Goal: Task Accomplishment & Management: Manage account settings

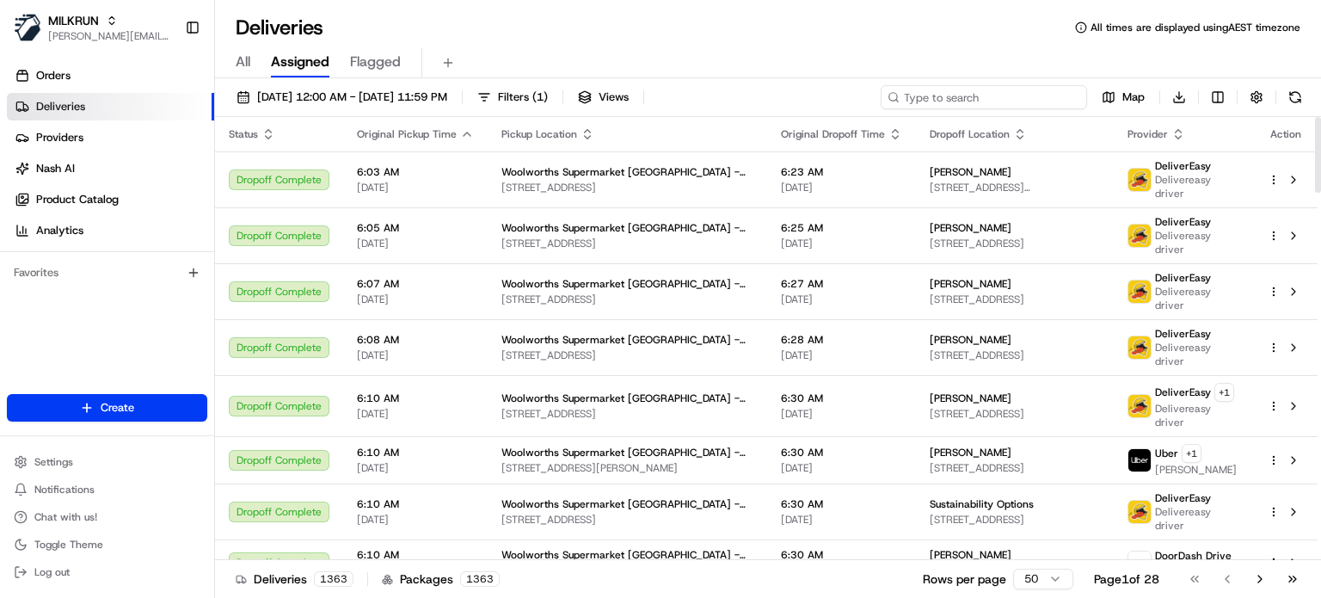
click at [991, 89] on input at bounding box center [983, 97] width 206 height 24
paste input "[PERSON_NAME]"
type input "[PERSON_NAME]"
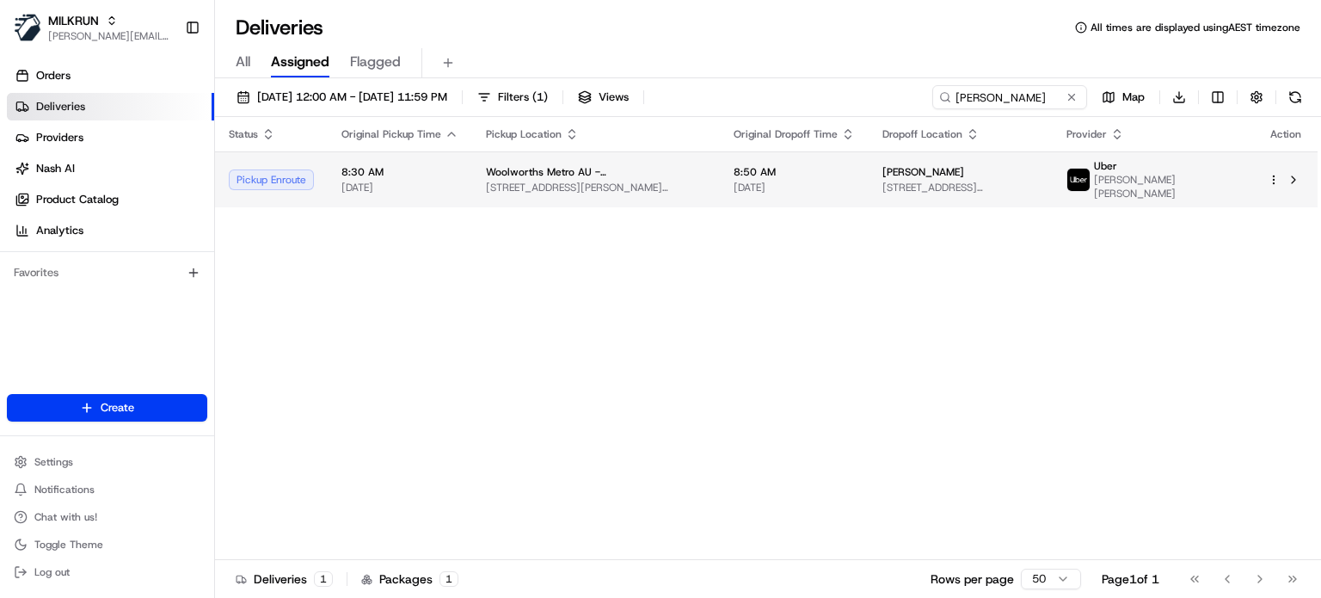
click at [719, 178] on td "Woolworths Metro AU - Rode Road 261 Appleby Rd, Stafford Heights, QLD 4053, AU" at bounding box center [596, 179] width 248 height 56
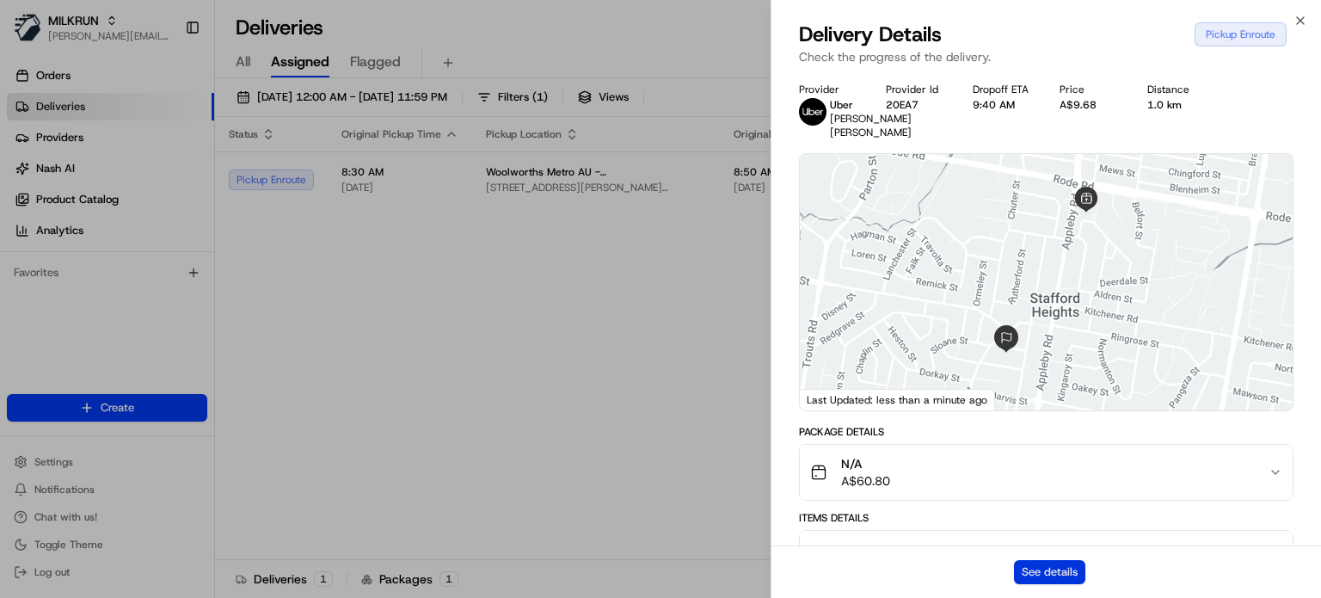
click at [1047, 580] on button "See details" at bounding box center [1049, 572] width 71 height 24
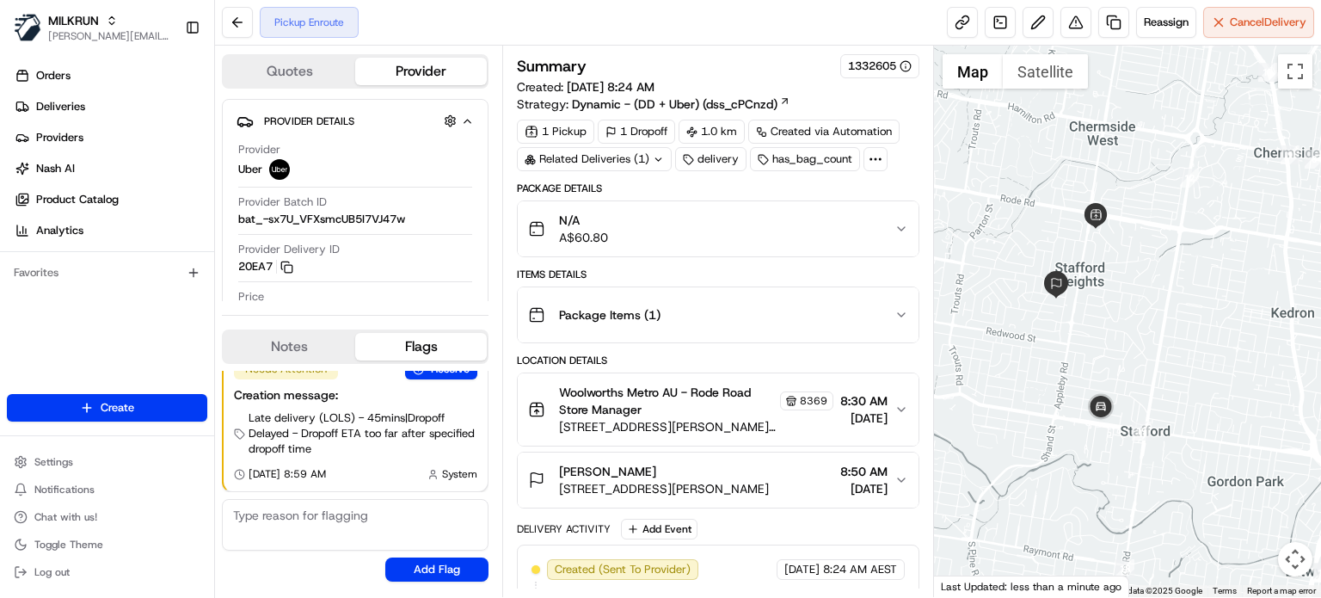
drag, startPoint x: 1167, startPoint y: 364, endPoint x: 1104, endPoint y: 295, distance: 93.1
click at [1104, 295] on div at bounding box center [1127, 321] width 387 height 551
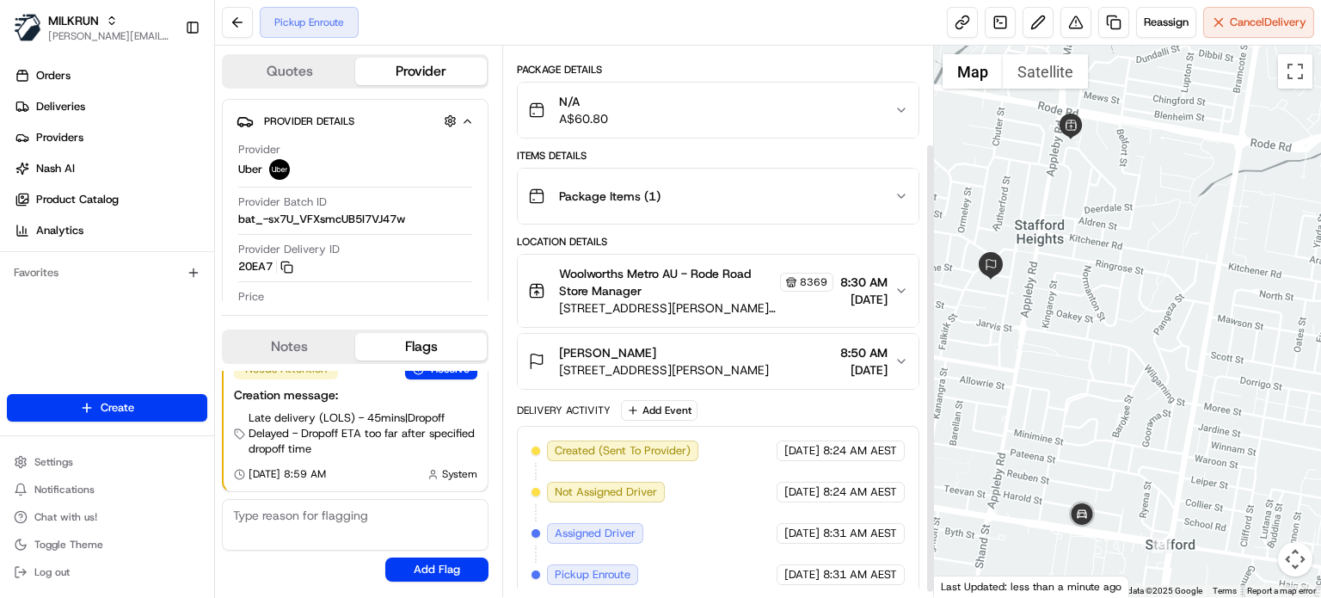
scroll to position [125, 0]
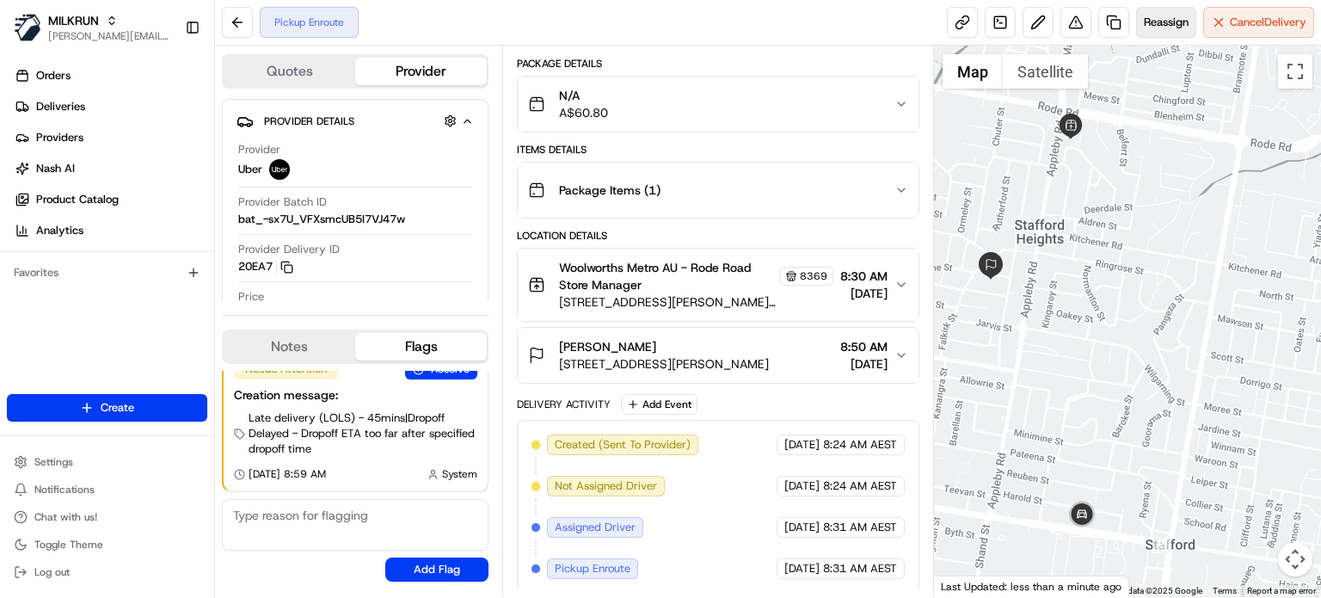
click at [1165, 26] on span "Reassign" at bounding box center [1166, 22] width 45 height 15
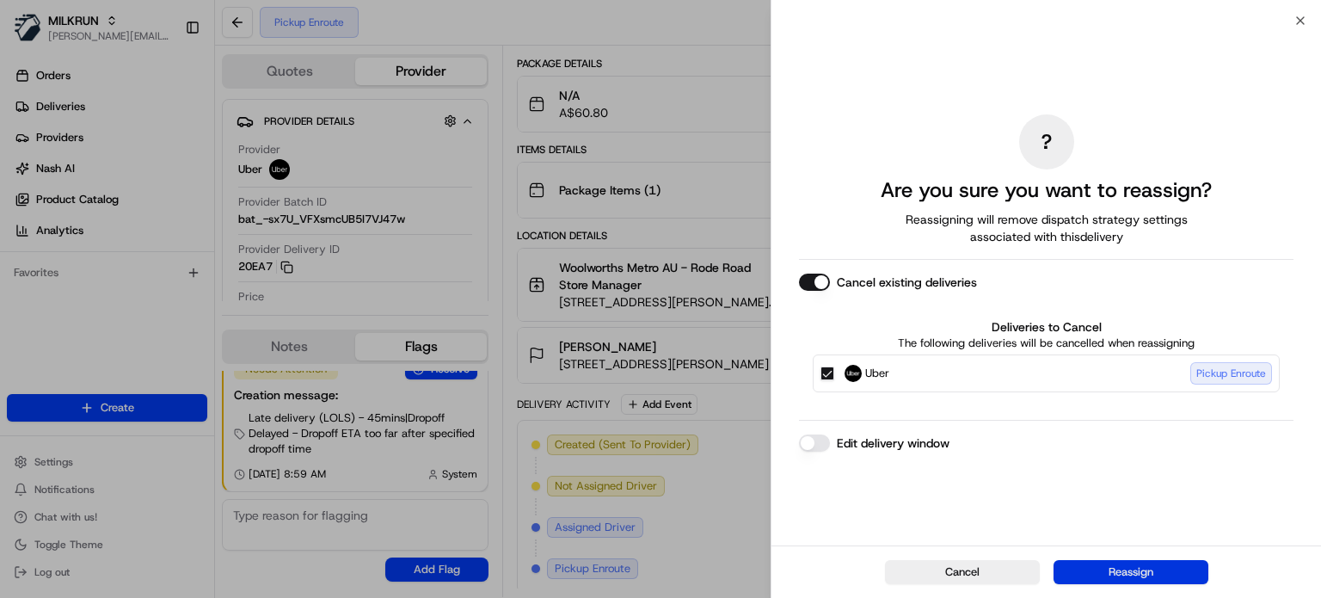
click at [1085, 567] on button "Reassign" at bounding box center [1130, 572] width 155 height 24
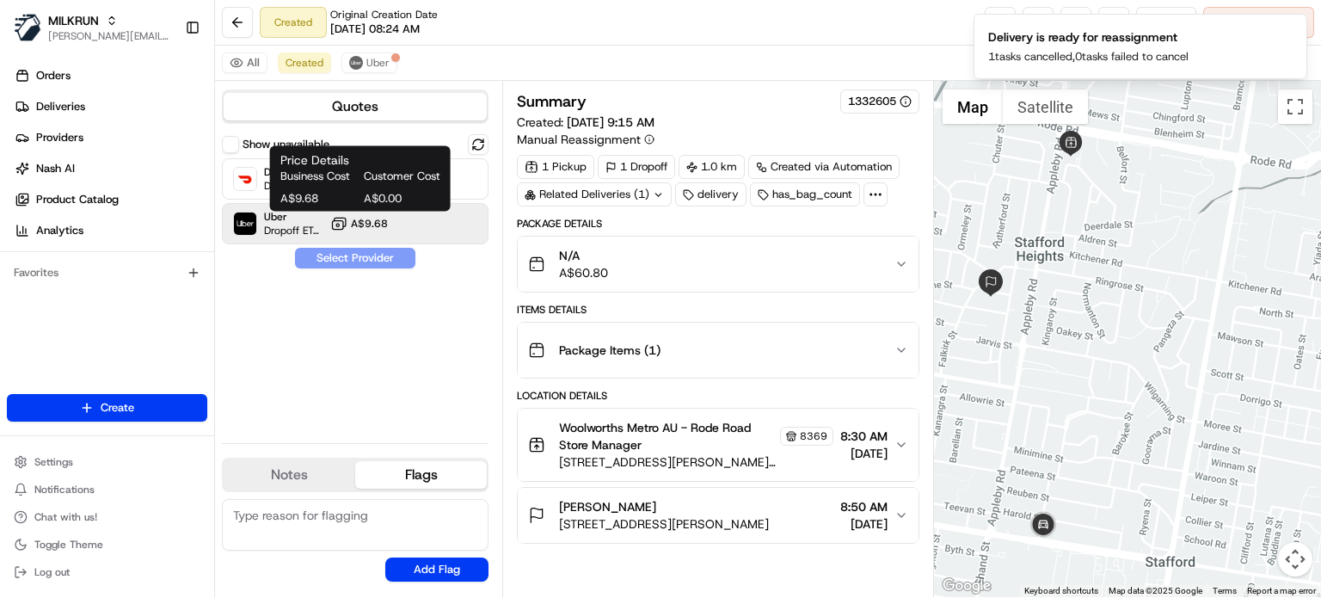
click at [370, 224] on span "A$9.68" at bounding box center [369, 224] width 37 height 14
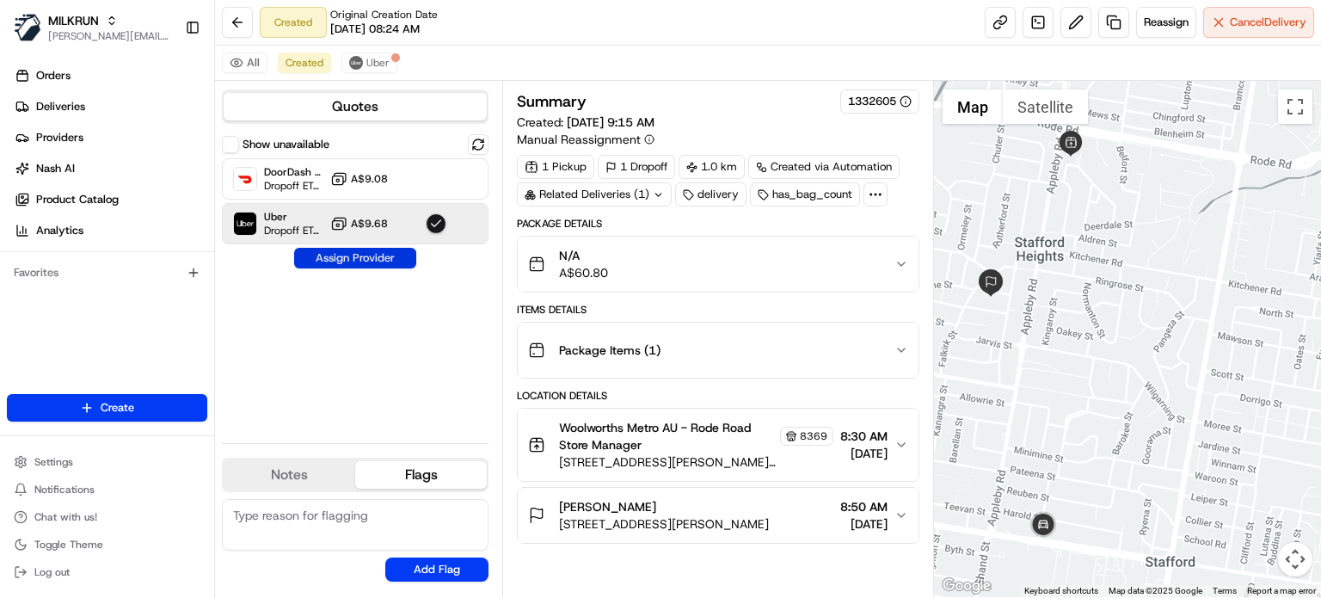
click at [366, 255] on button "Assign Provider" at bounding box center [355, 258] width 122 height 21
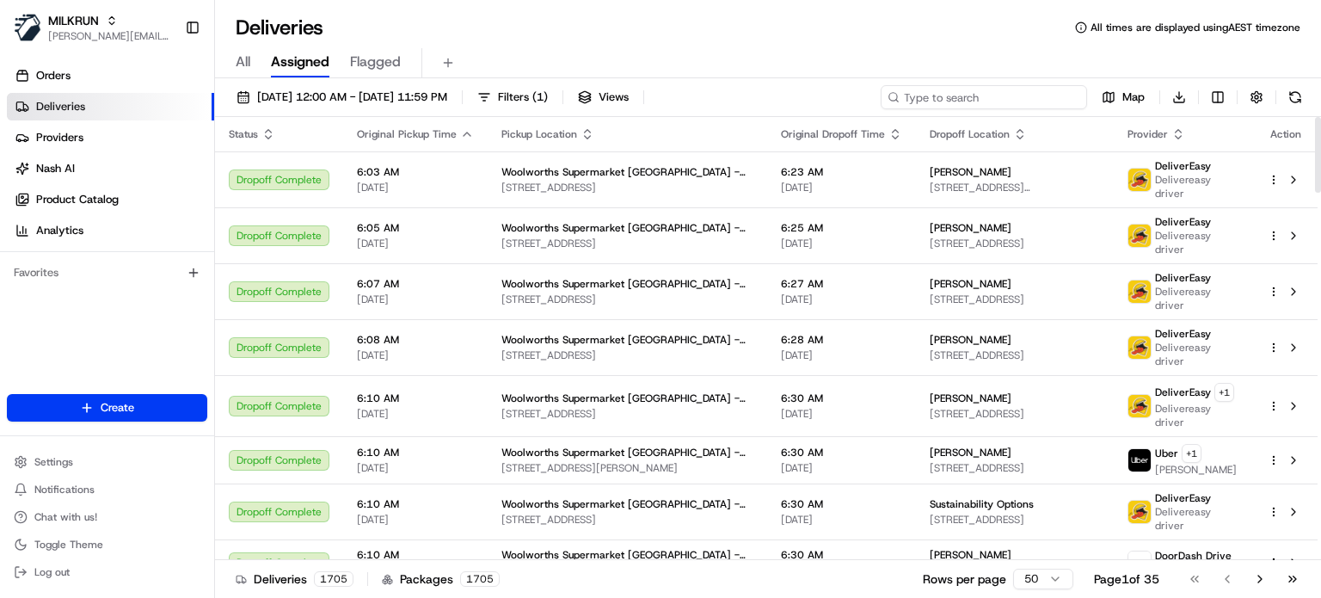
click at [1033, 95] on input at bounding box center [983, 97] width 206 height 24
paste input "[PERSON_NAME]"
type input "[PERSON_NAME]"
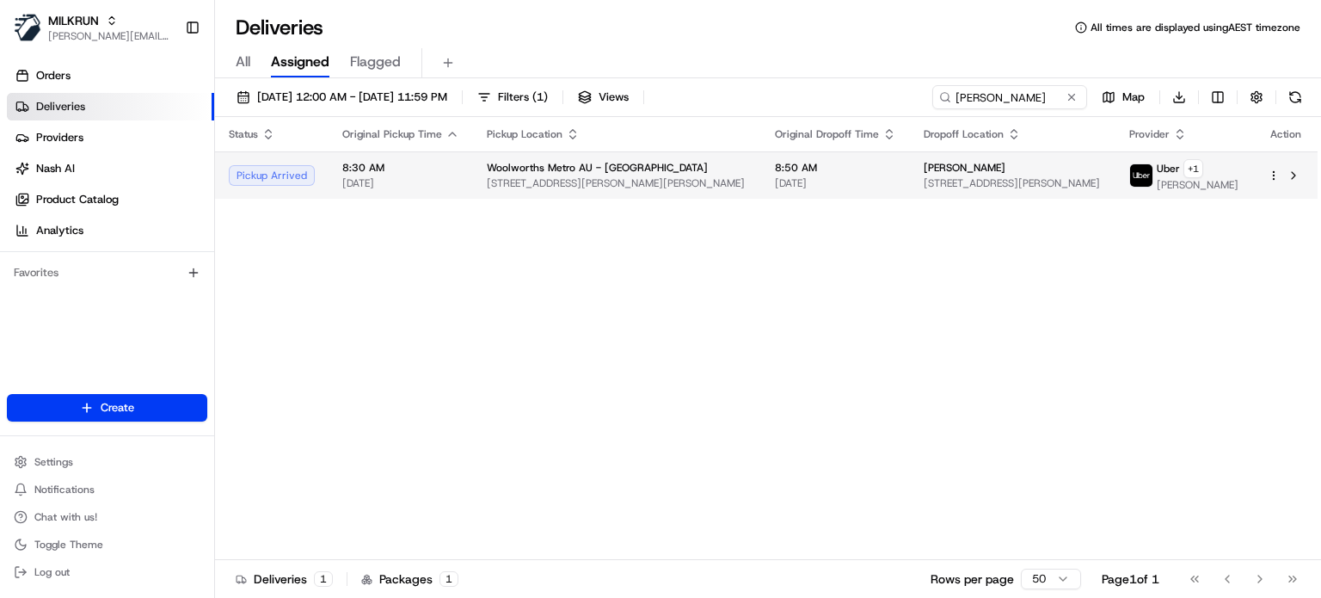
click at [684, 182] on span "[STREET_ADDRESS][PERSON_NAME][PERSON_NAME]" at bounding box center [617, 183] width 261 height 14
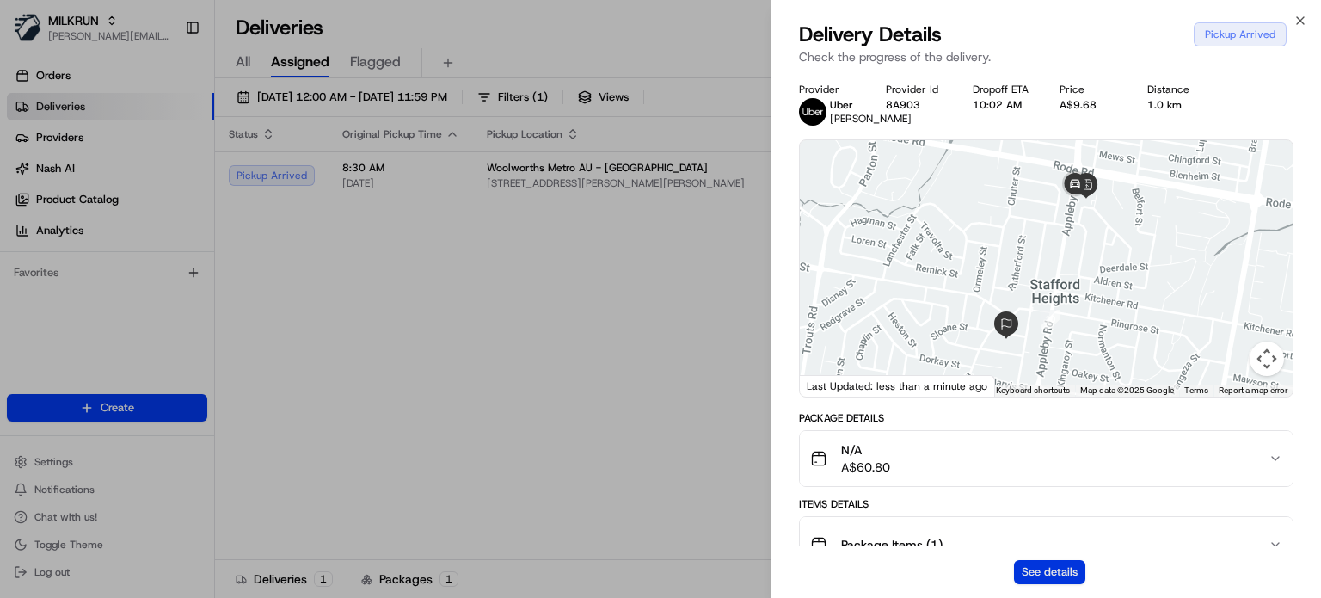
click at [1055, 567] on button "See details" at bounding box center [1049, 572] width 71 height 24
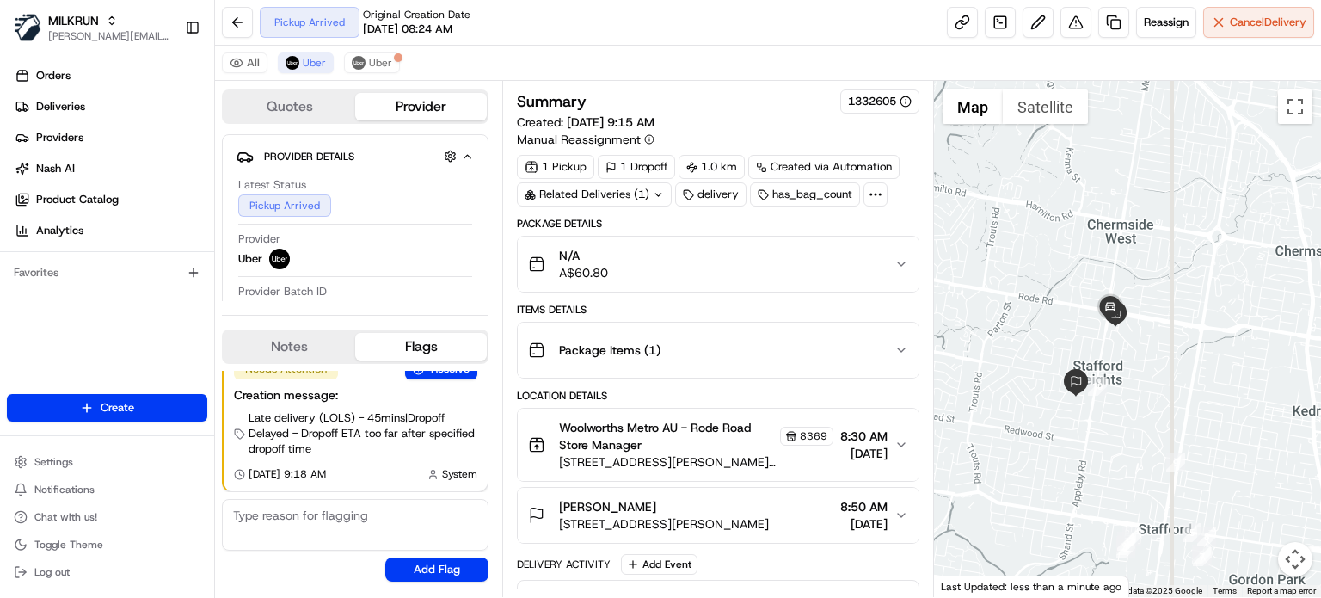
drag, startPoint x: 1238, startPoint y: 298, endPoint x: 1155, endPoint y: 391, distance: 124.8
click at [1155, 391] on div at bounding box center [1127, 339] width 387 height 516
